Goal: Check status: Check status

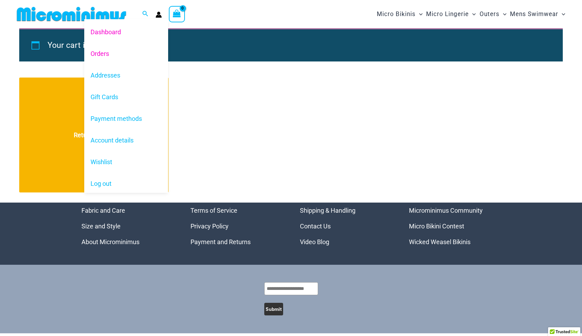
type input "**********"
click at [107, 52] on link "Orders" at bounding box center [126, 54] width 84 height 22
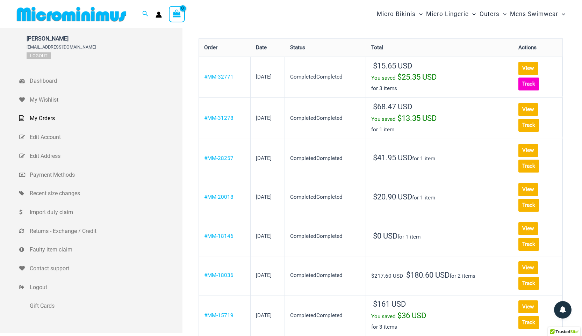
type input "**********"
click at [536, 81] on link "Track" at bounding box center [528, 84] width 21 height 13
